Goal: Task Accomplishment & Management: Complete application form

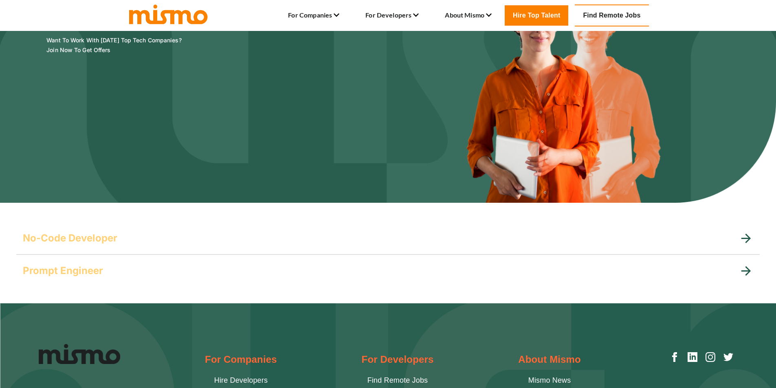
scroll to position [26, 0]
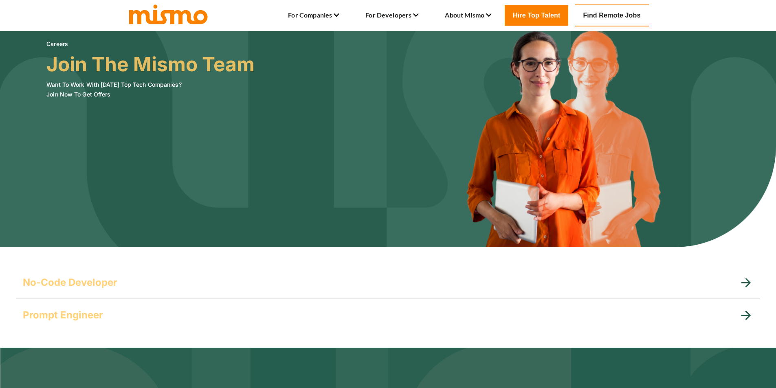
click at [92, 278] on h5 "No-Code Developer" at bounding box center [70, 282] width 95 height 13
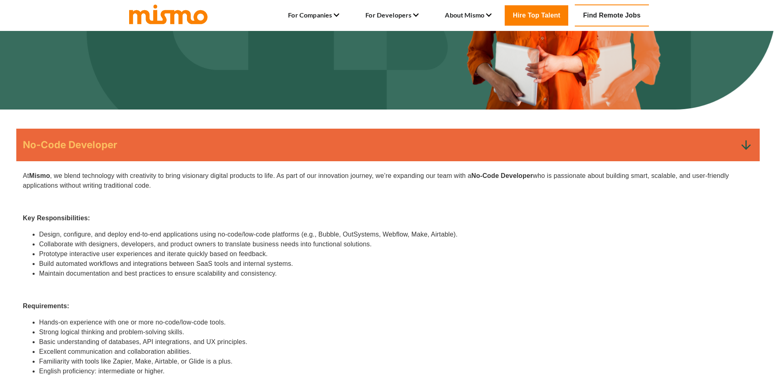
scroll to position [189, 0]
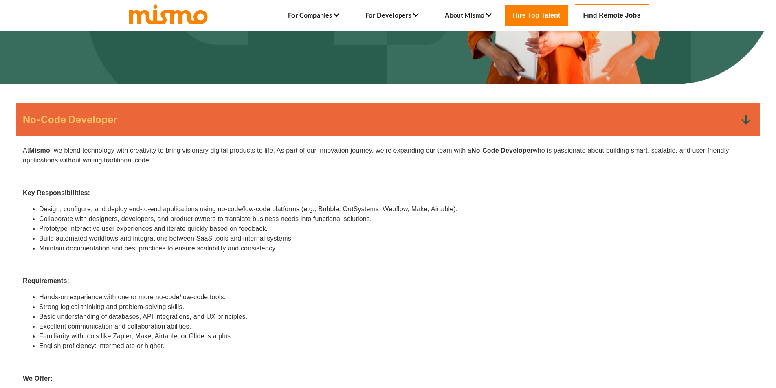
click at [158, 134] on div "No-Code Developer" at bounding box center [388, 119] width 744 height 33
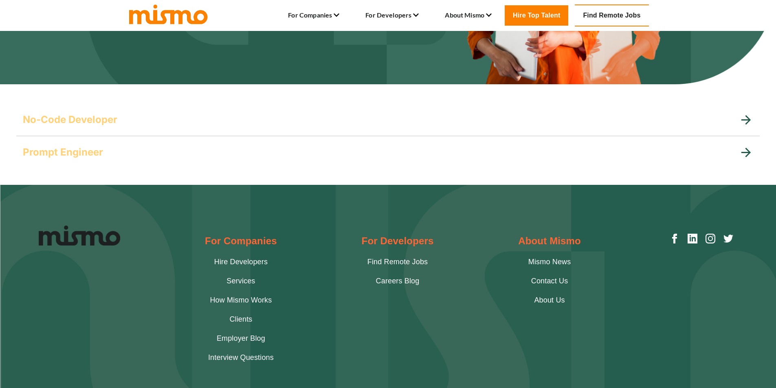
click at [165, 157] on div "Prompt Engineer" at bounding box center [381, 152] width 716 height 13
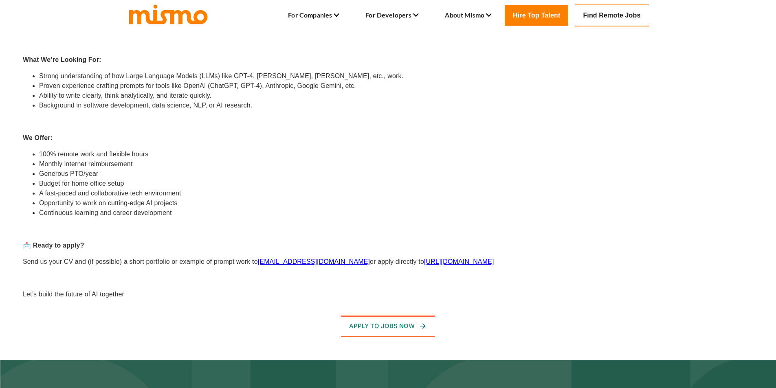
scroll to position [434, 0]
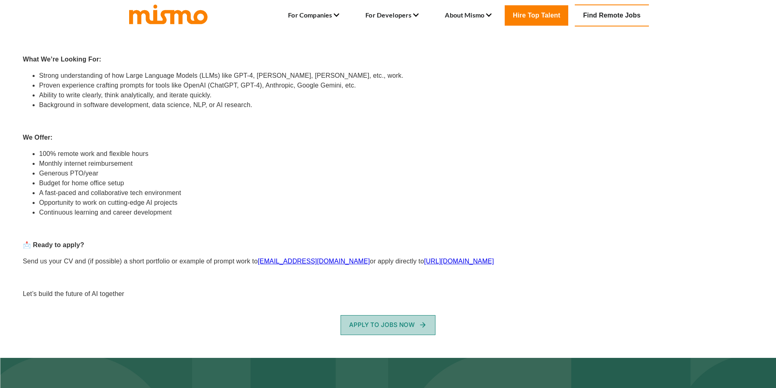
click at [389, 315] on button "Apply To Jobs Now" at bounding box center [388, 325] width 95 height 20
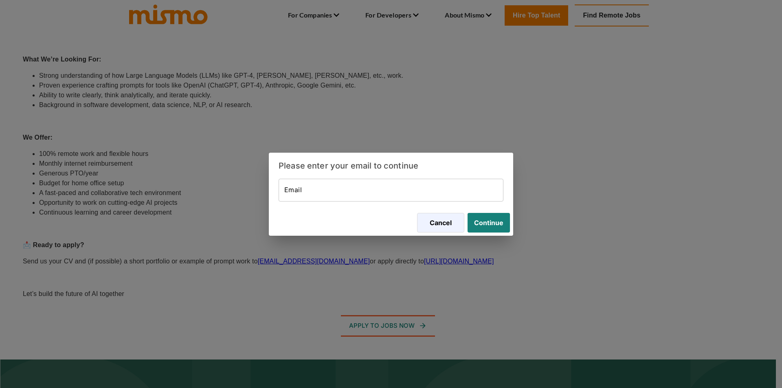
click at [187, 214] on div "Please enter your email to continue Email Email Cancel Continue" at bounding box center [391, 194] width 782 height 388
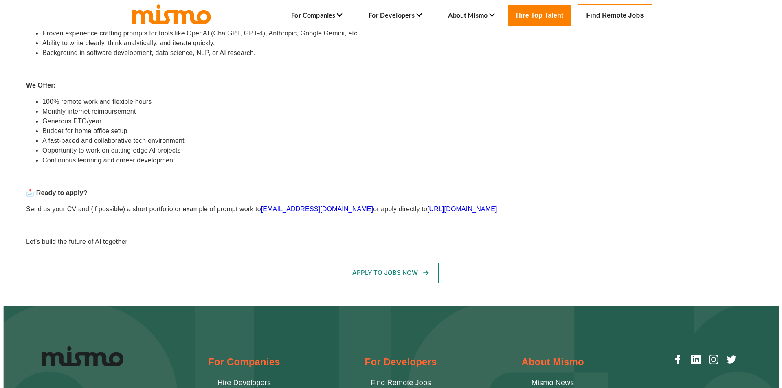
scroll to position [515, 0]
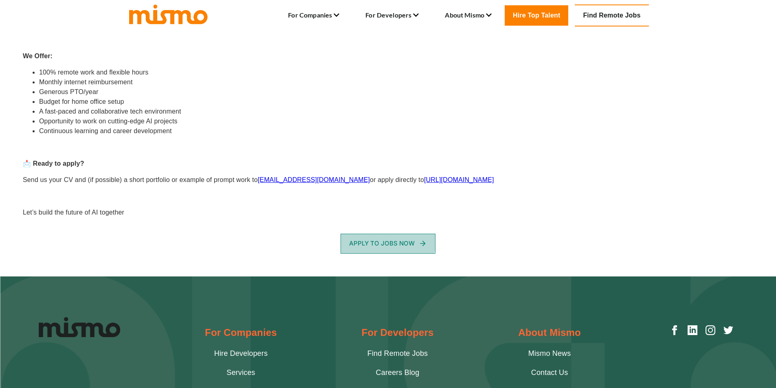
click at [382, 234] on button "Apply To Jobs Now" at bounding box center [388, 244] width 95 height 20
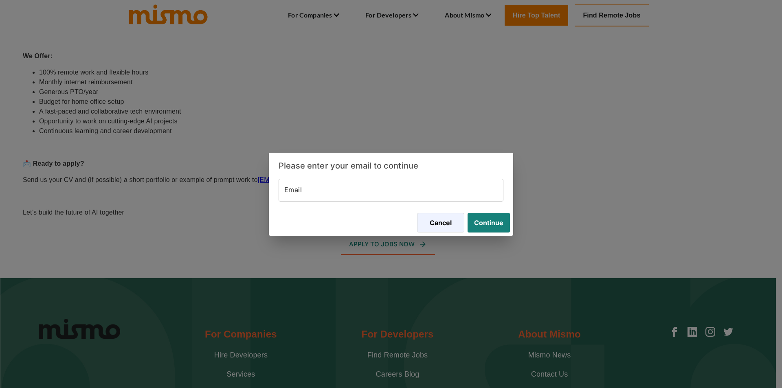
click at [400, 183] on input "Email" at bounding box center [391, 190] width 225 height 23
paste input "leomleon19@gmail.com"
type input "leomleon19@gmail.com"
click at [487, 218] on button "Continue" at bounding box center [487, 223] width 46 height 20
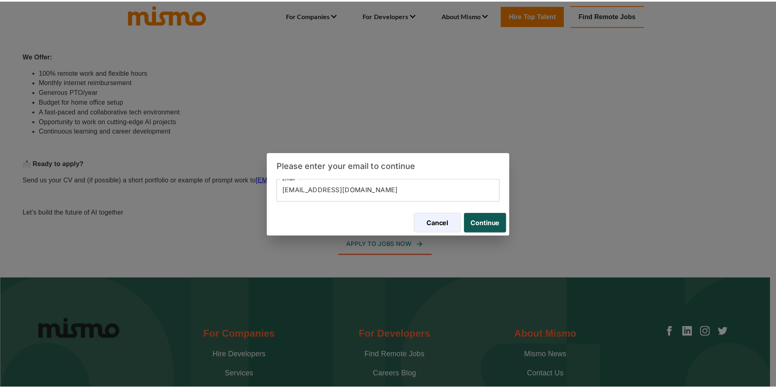
scroll to position [0, 0]
